Goal: Task Accomplishment & Management: Use online tool/utility

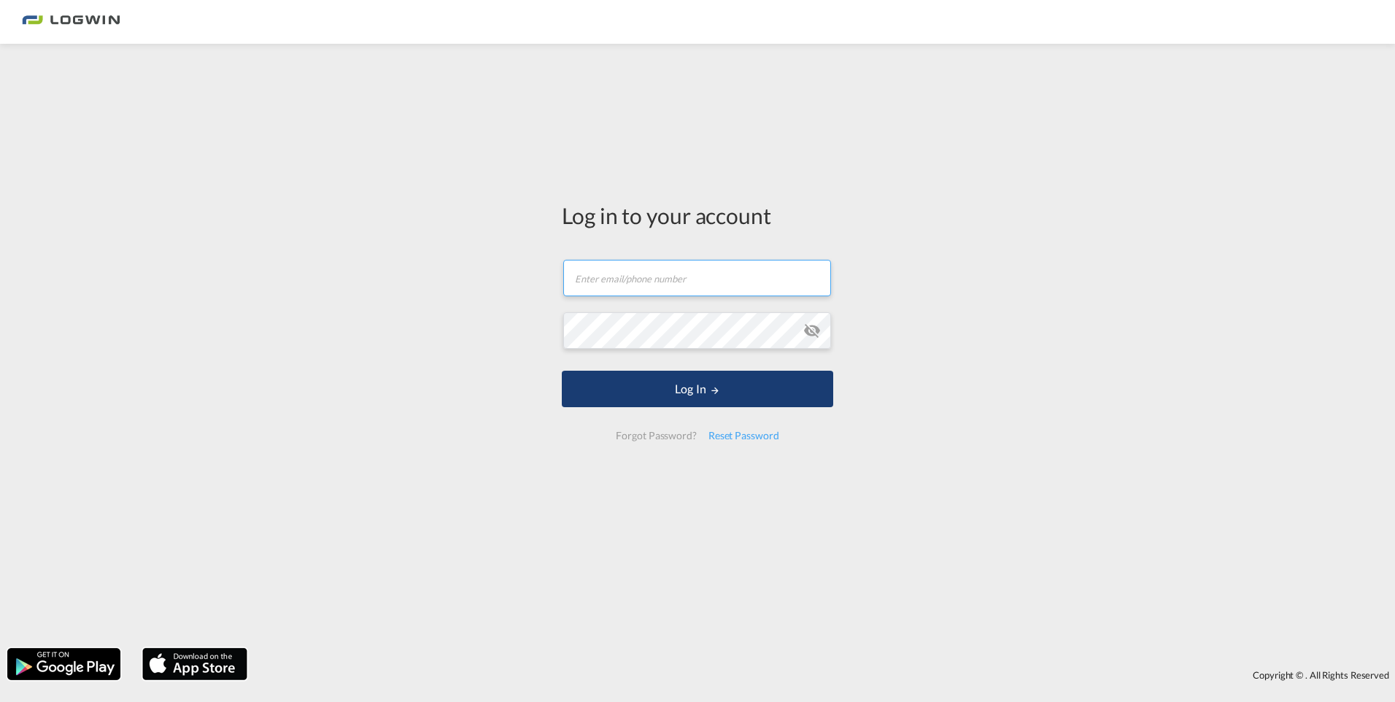
type input "[PERSON_NAME][EMAIL_ADDRESS][PERSON_NAME][DOMAIN_NAME]"
click at [695, 401] on button "Log In" at bounding box center [697, 389] width 271 height 36
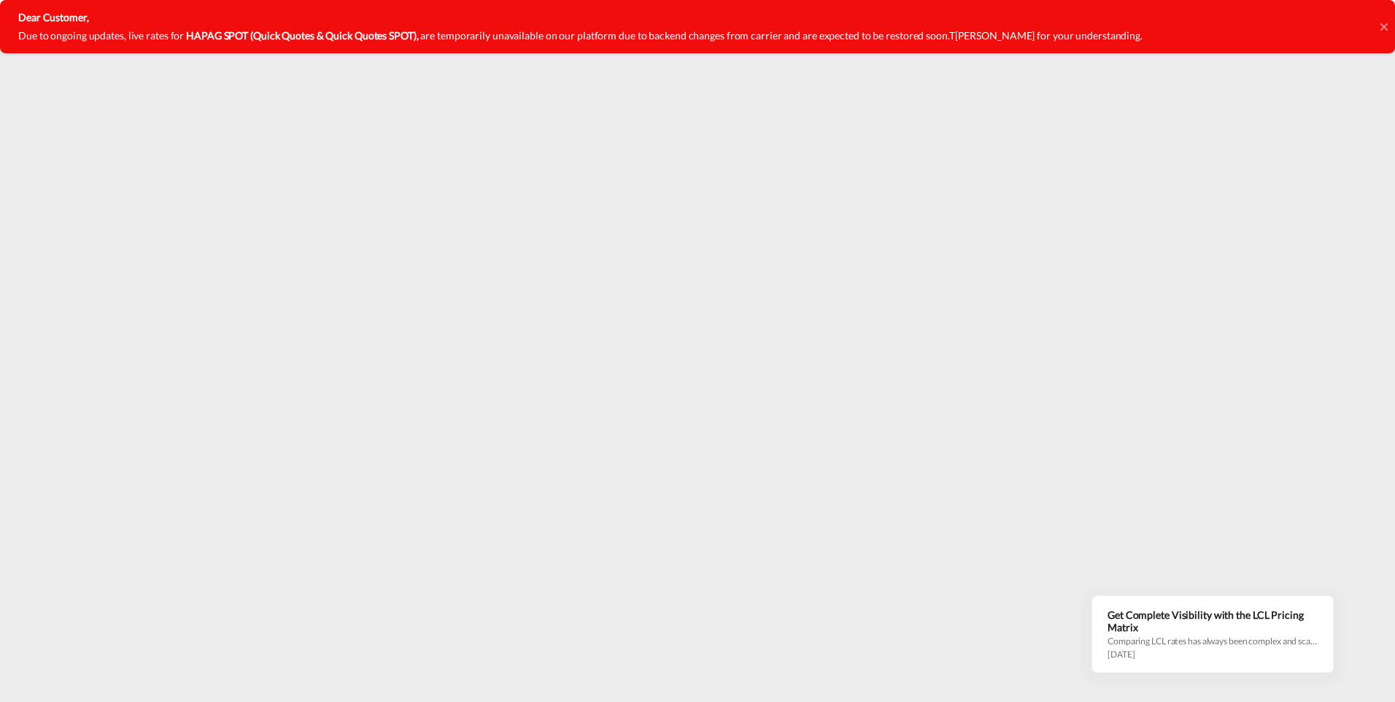
click at [1383, 26] on icon at bounding box center [1383, 26] width 7 height 7
